Goal: Contribute content: Contribute content

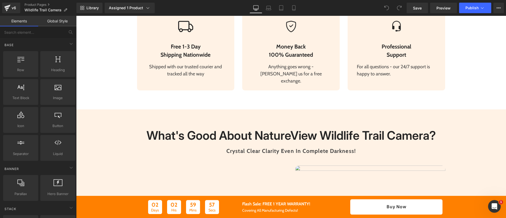
scroll to position [340, 0]
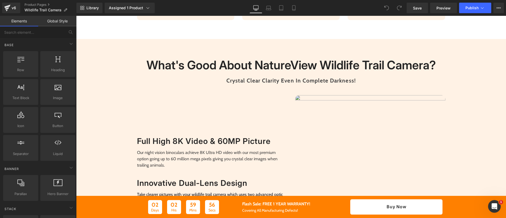
click at [311, 115] on img at bounding box center [370, 170] width 150 height 150
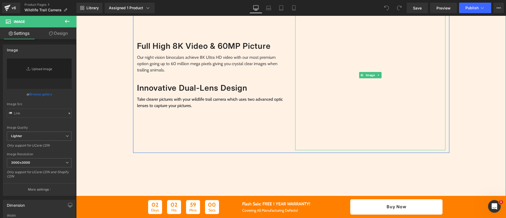
scroll to position [436, 0]
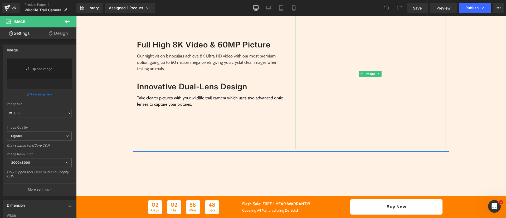
click at [340, 87] on img at bounding box center [370, 74] width 150 height 150
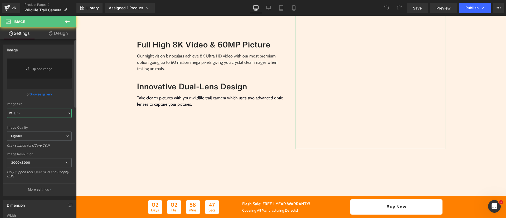
click at [46, 116] on input "text" at bounding box center [39, 113] width 65 height 9
paste input "[URL][DOMAIN_NAME]"
type input "[URL][DOMAIN_NAME]"
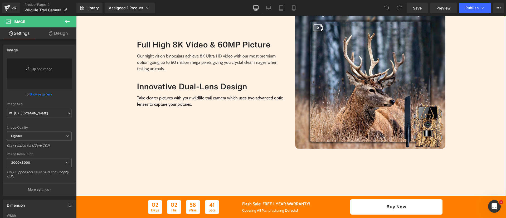
click at [457, 113] on div "What's Good About NatureView Wildlife Trail Camera? Heading Crystal Clear Clari…" at bounding box center [291, 216] width 430 height 525
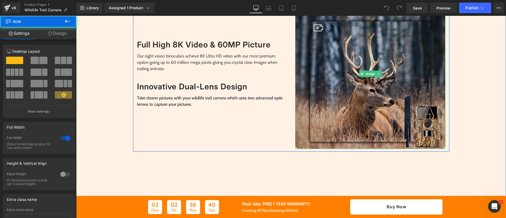
click at [369, 89] on img at bounding box center [370, 74] width 150 height 150
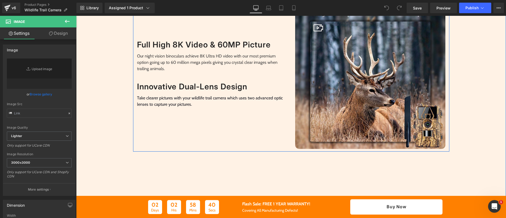
type input "[URL][DOMAIN_NAME]"
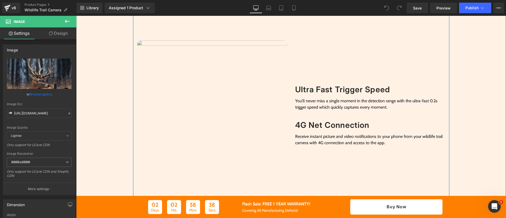
scroll to position [646, 0]
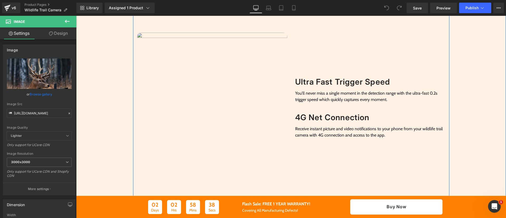
click at [201, 139] on img at bounding box center [212, 108] width 150 height 150
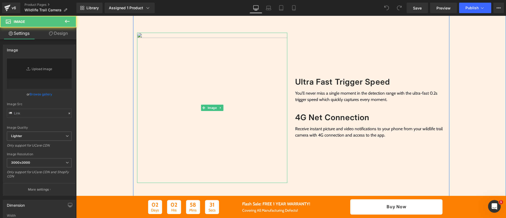
click at [208, 124] on img at bounding box center [212, 108] width 150 height 150
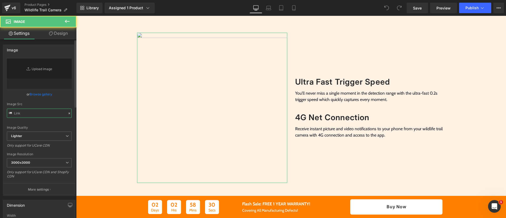
click at [43, 115] on input "text" at bounding box center [39, 113] width 65 height 9
paste input "[URL][DOMAIN_NAME]"
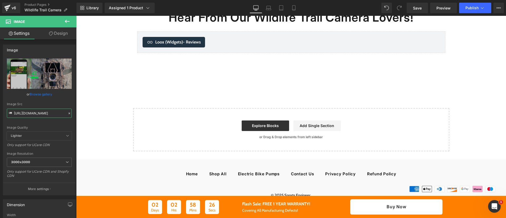
scroll to position [1608, 0]
type input "[URL][DOMAIN_NAME]"
click at [420, 6] on span "Save" at bounding box center [417, 8] width 9 height 6
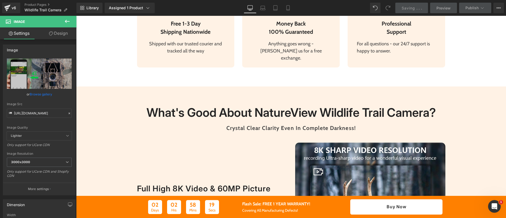
scroll to position [322, 0]
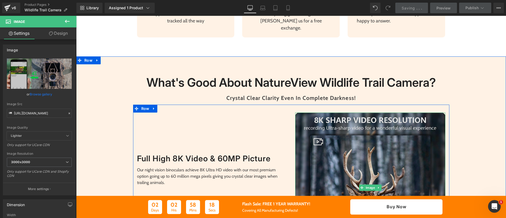
click at [360, 136] on img at bounding box center [370, 188] width 150 height 150
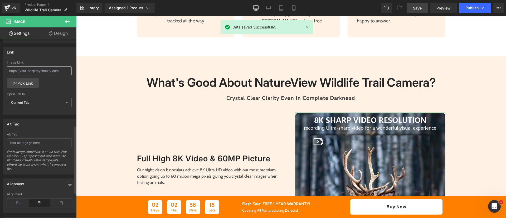
scroll to position [225, 0]
click at [40, 144] on input "text" at bounding box center [39, 141] width 65 height 9
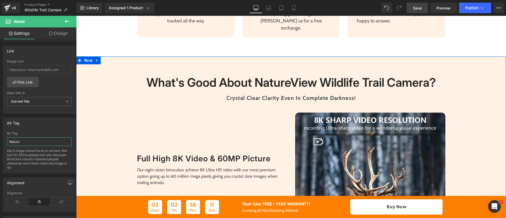
scroll to position [0, 0]
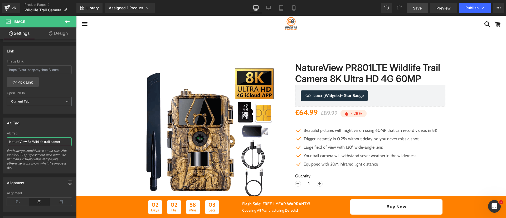
type input "NatureView 8k Wildlife trail camera"
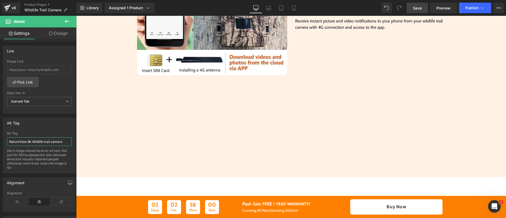
scroll to position [717, 0]
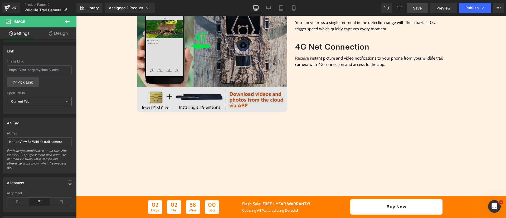
click at [203, 88] on img at bounding box center [212, 37] width 150 height 150
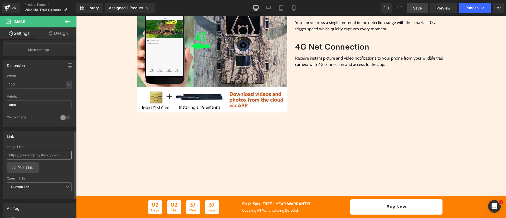
scroll to position [268, 0]
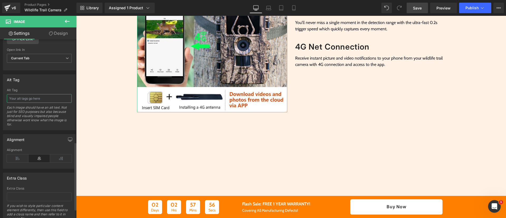
click at [57, 99] on input "text" at bounding box center [39, 98] width 65 height 9
paste input "NatureView 8k Wildlife trail camera"
type input "NatureView 8k Wildlife trail camera"
click at [412, 9] on link "Save" at bounding box center [417, 8] width 21 height 11
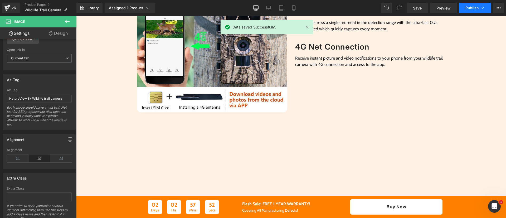
click at [472, 11] on button "Publish" at bounding box center [475, 8] width 32 height 11
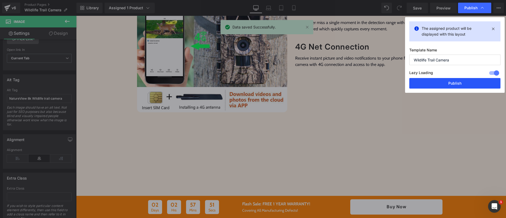
click at [462, 87] on button "Publish" at bounding box center [454, 83] width 91 height 11
